Goal: Task Accomplishment & Management: Manage account settings

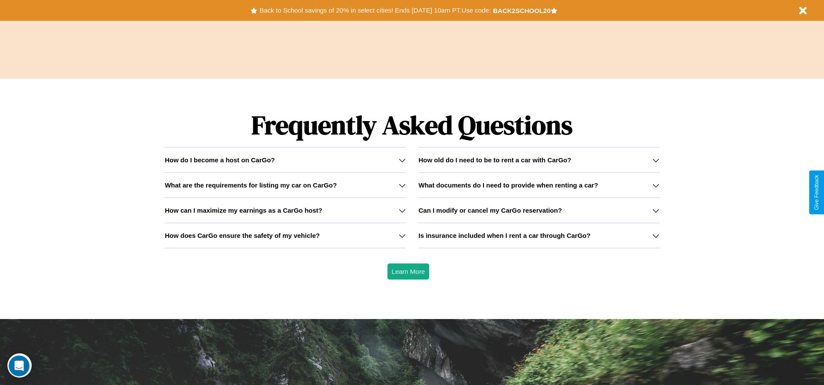
scroll to position [1245, 0]
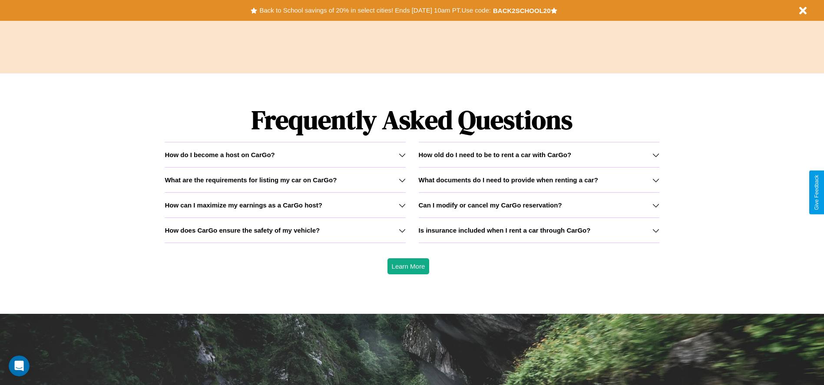
click at [402, 230] on icon at bounding box center [402, 230] width 7 height 7
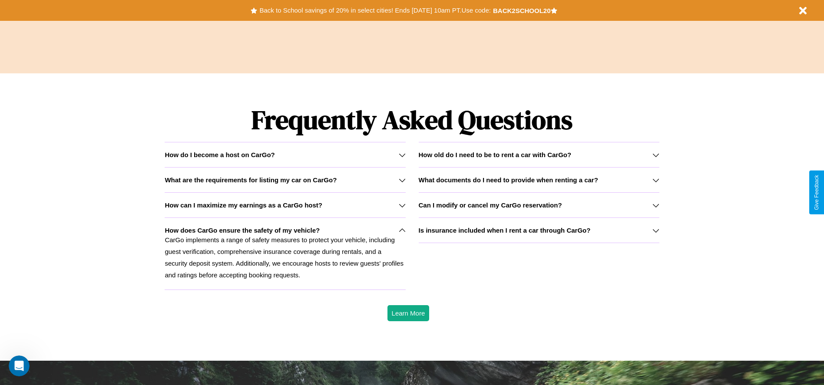
click at [655, 230] on icon at bounding box center [655, 230] width 7 height 7
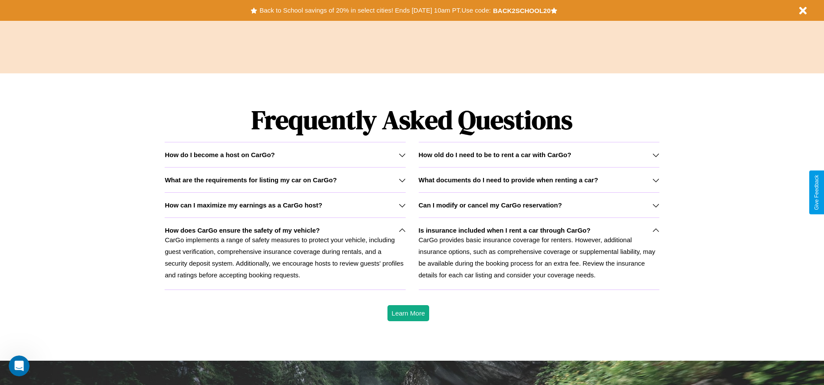
click at [538, 155] on h3 "How old do I need to be to rent a car with CarGo?" at bounding box center [494, 154] width 153 height 7
click at [538, 254] on p "CarGo provides basic insurance coverage for renters. However, additional insura…" at bounding box center [538, 257] width 241 height 47
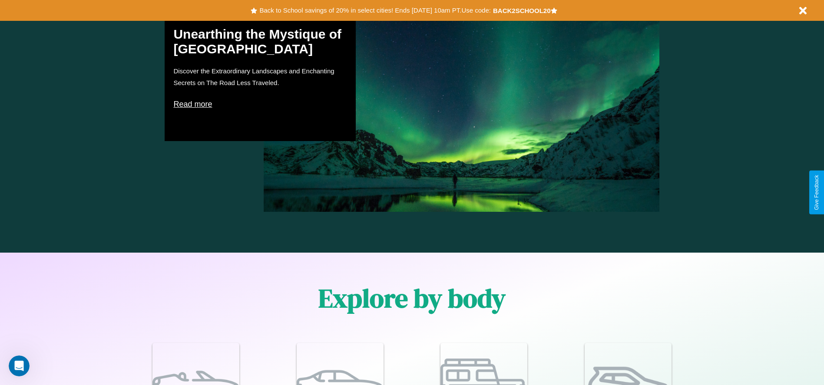
scroll to position [387, 0]
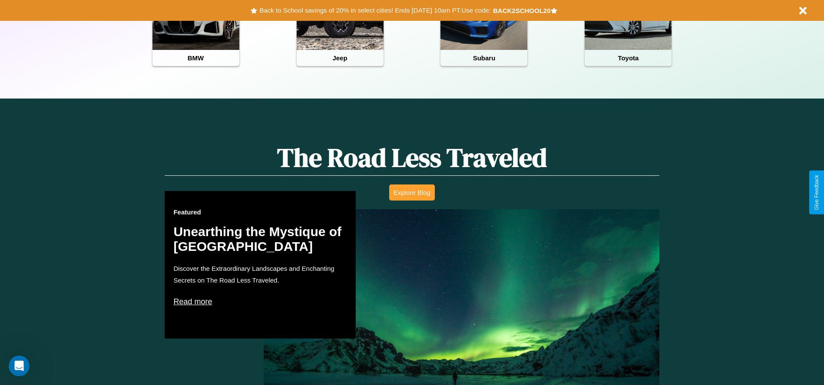
click at [412, 192] on button "Explore Blog" at bounding box center [412, 192] width 46 height 16
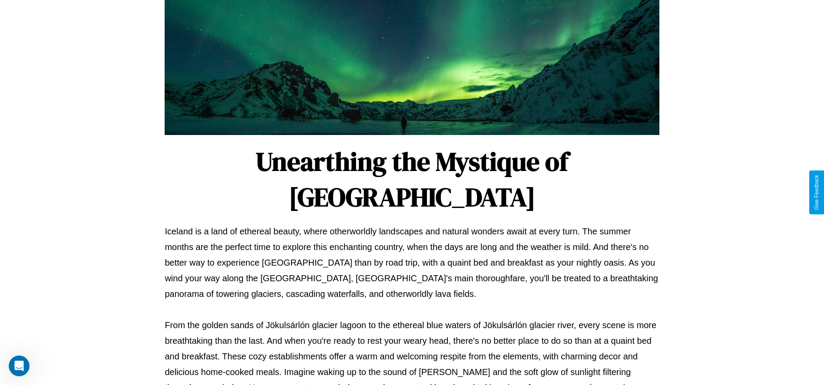
scroll to position [288, 0]
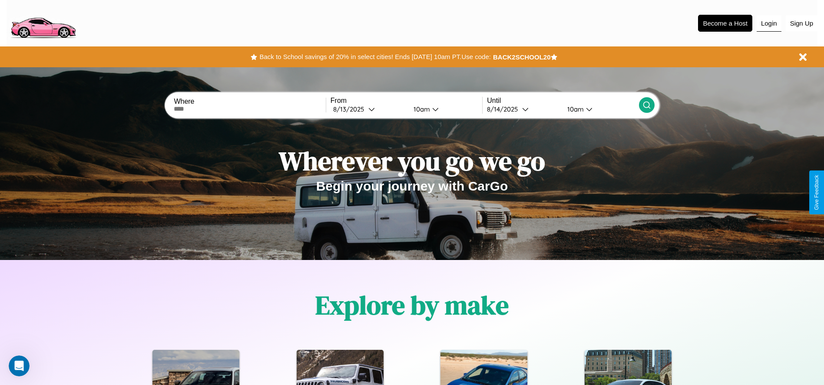
click at [768, 23] on button "Login" at bounding box center [768, 23] width 25 height 16
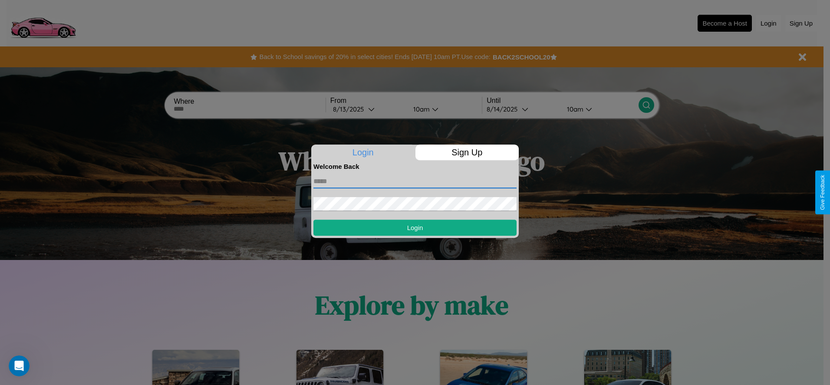
click at [415, 181] on input "text" at bounding box center [414, 182] width 203 height 14
type input "**********"
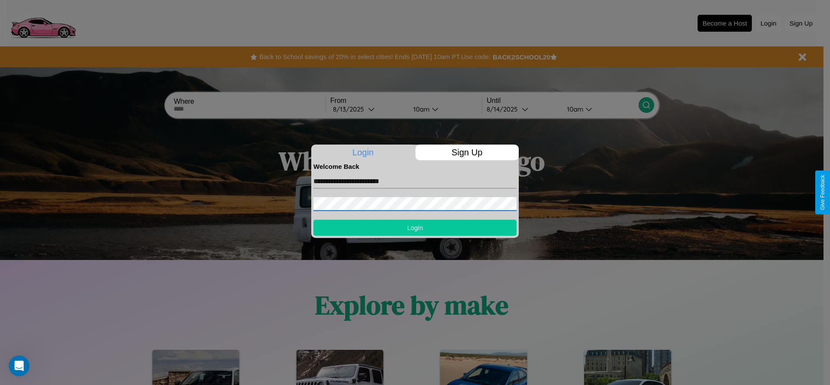
click at [415, 227] on button "Login" at bounding box center [414, 228] width 203 height 16
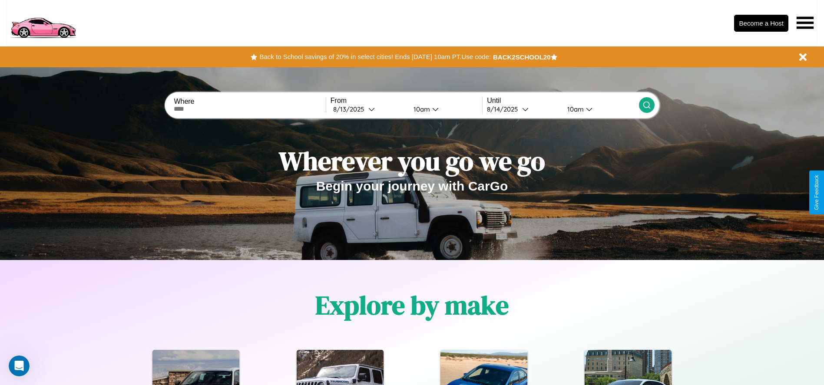
click at [804, 23] on icon at bounding box center [804, 22] width 17 height 12
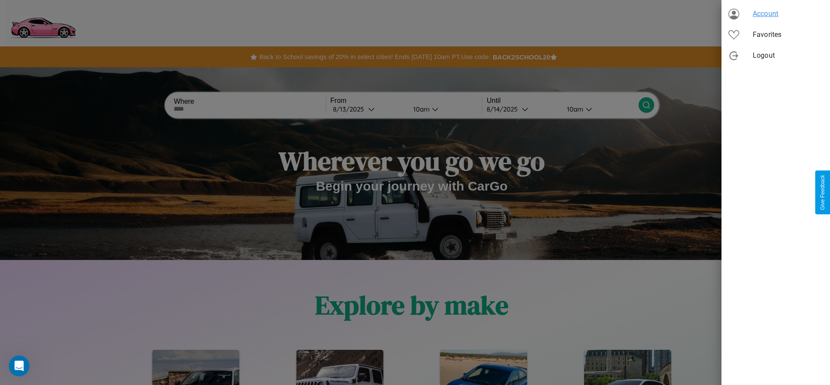
click at [776, 14] on span "Account" at bounding box center [788, 14] width 70 height 10
